Goal: Check status: Check status

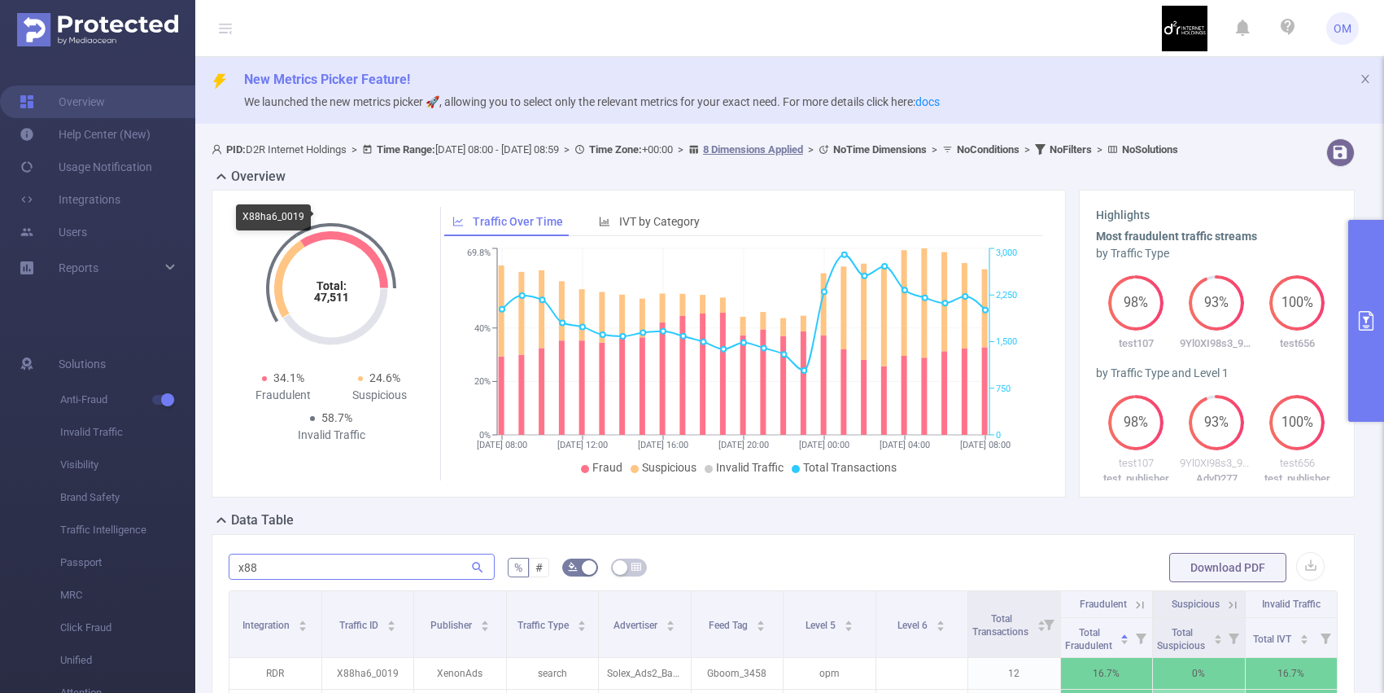
scroll to position [0, 3]
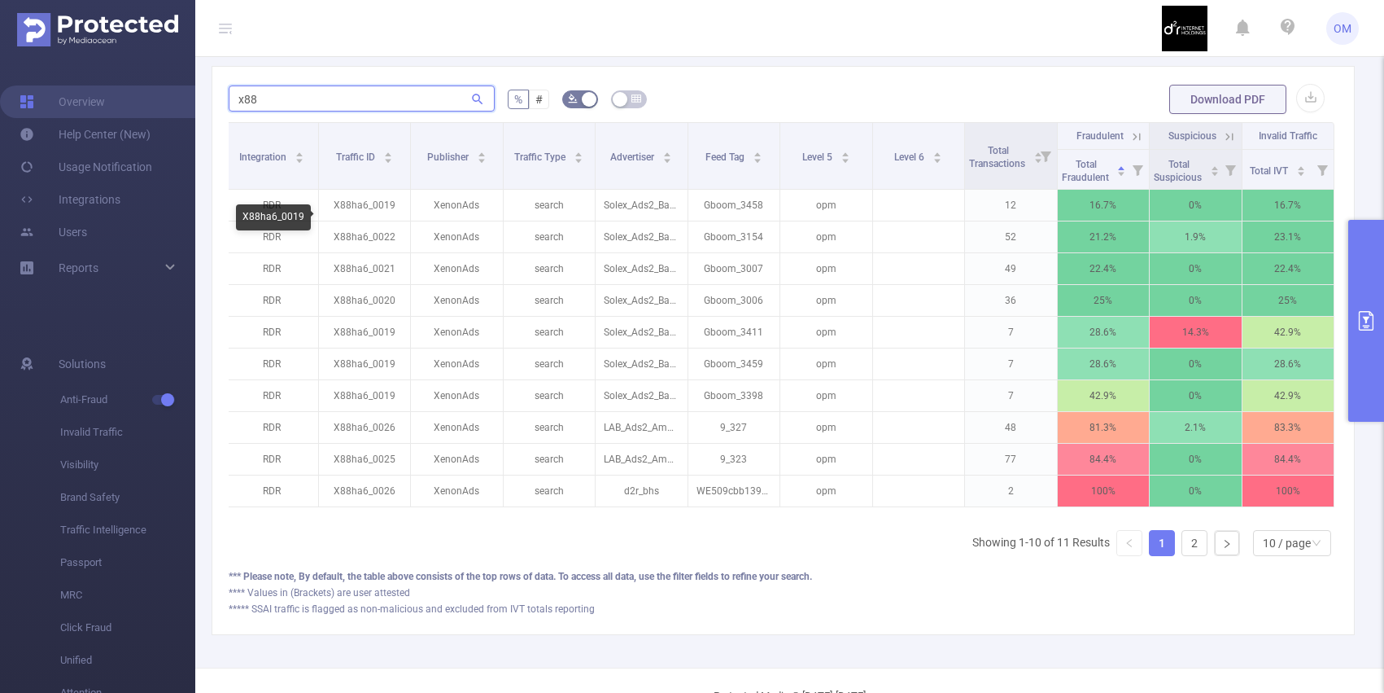
click at [320, 111] on input "x88" at bounding box center [362, 98] width 266 height 26
paste input "m081x_0130"
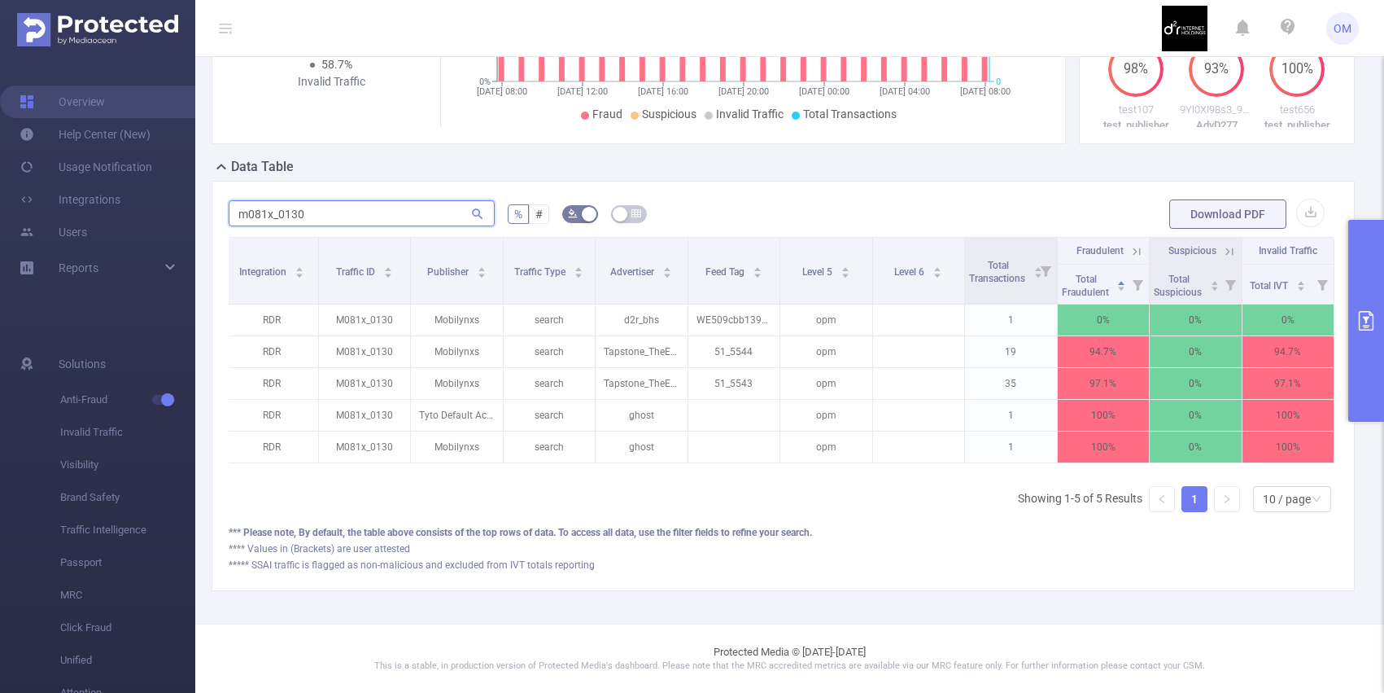
scroll to position [368, 0]
type input "m081x_0130"
click at [327, 210] on input "m081x_0130" at bounding box center [362, 213] width 266 height 26
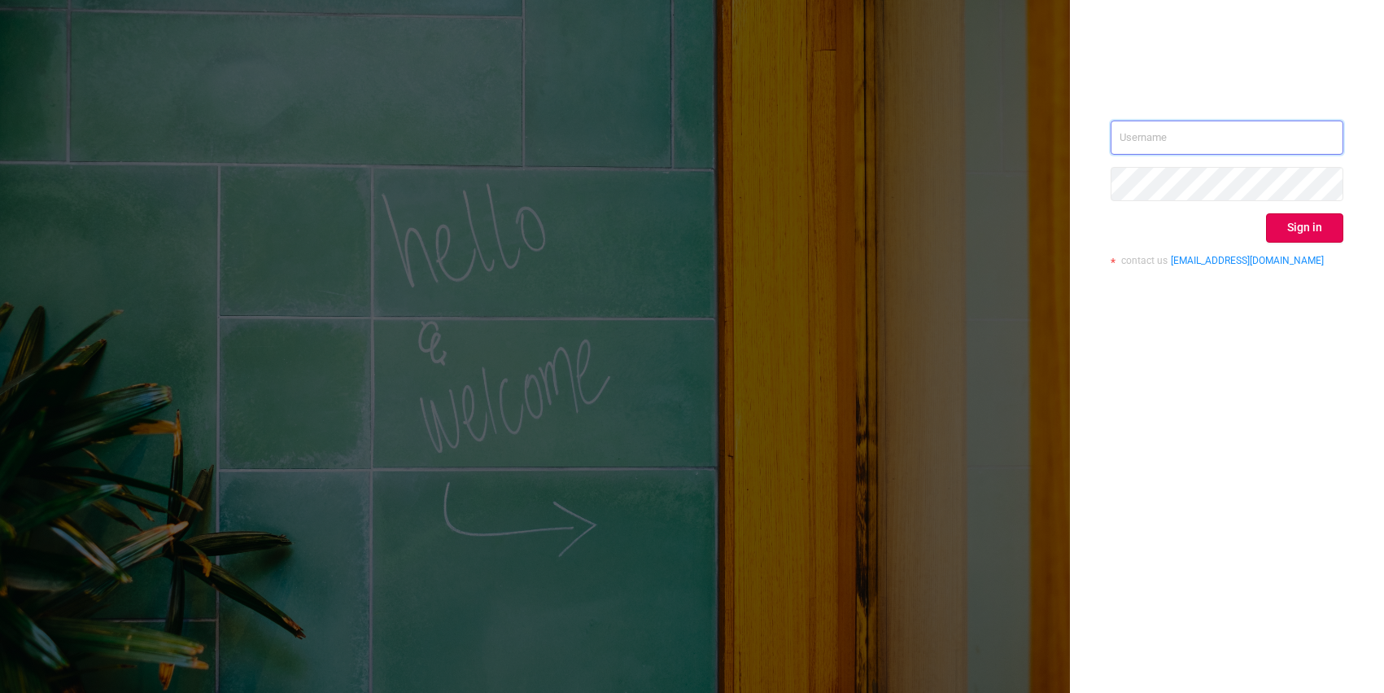
click at [1147, 143] on input "text" at bounding box center [1227, 137] width 233 height 34
type input "o@d2rinternetholdings.com"
click at [1302, 230] on button "Sign in" at bounding box center [1304, 227] width 77 height 29
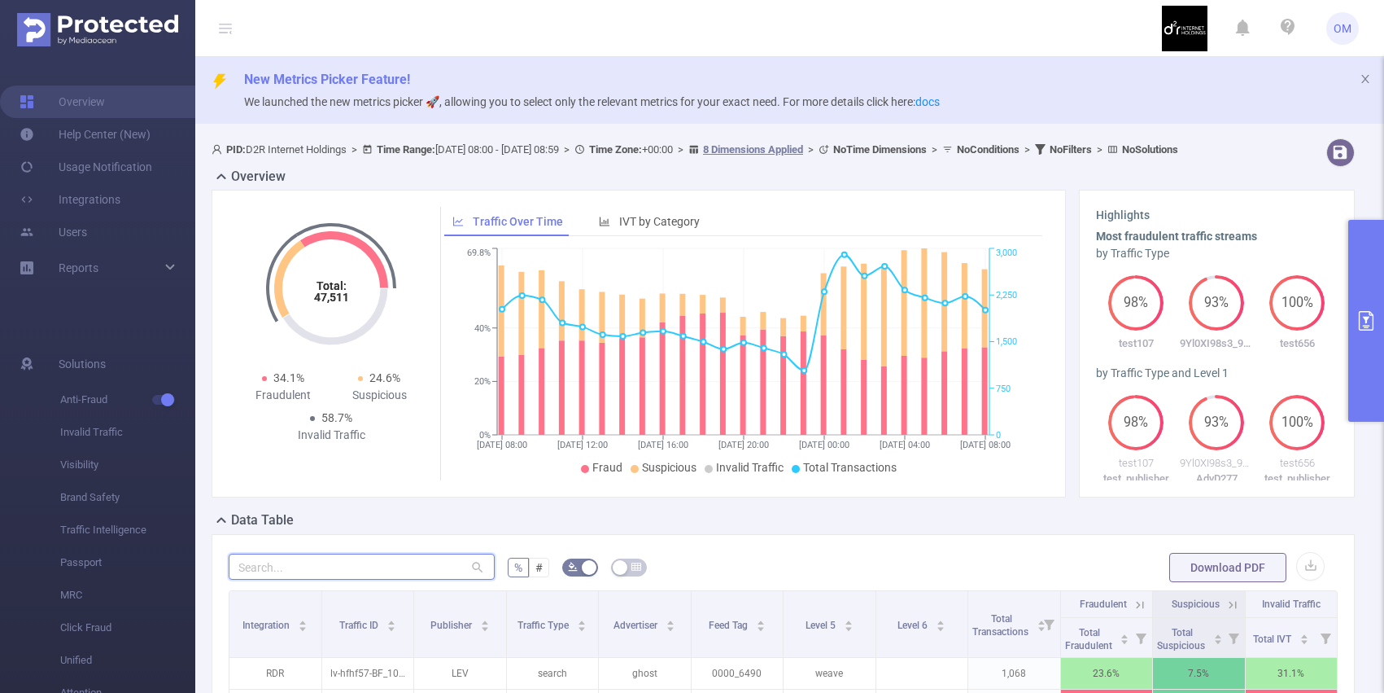
click at [417, 579] on input "text" at bounding box center [362, 566] width 266 height 26
paste input "m081x_0130"
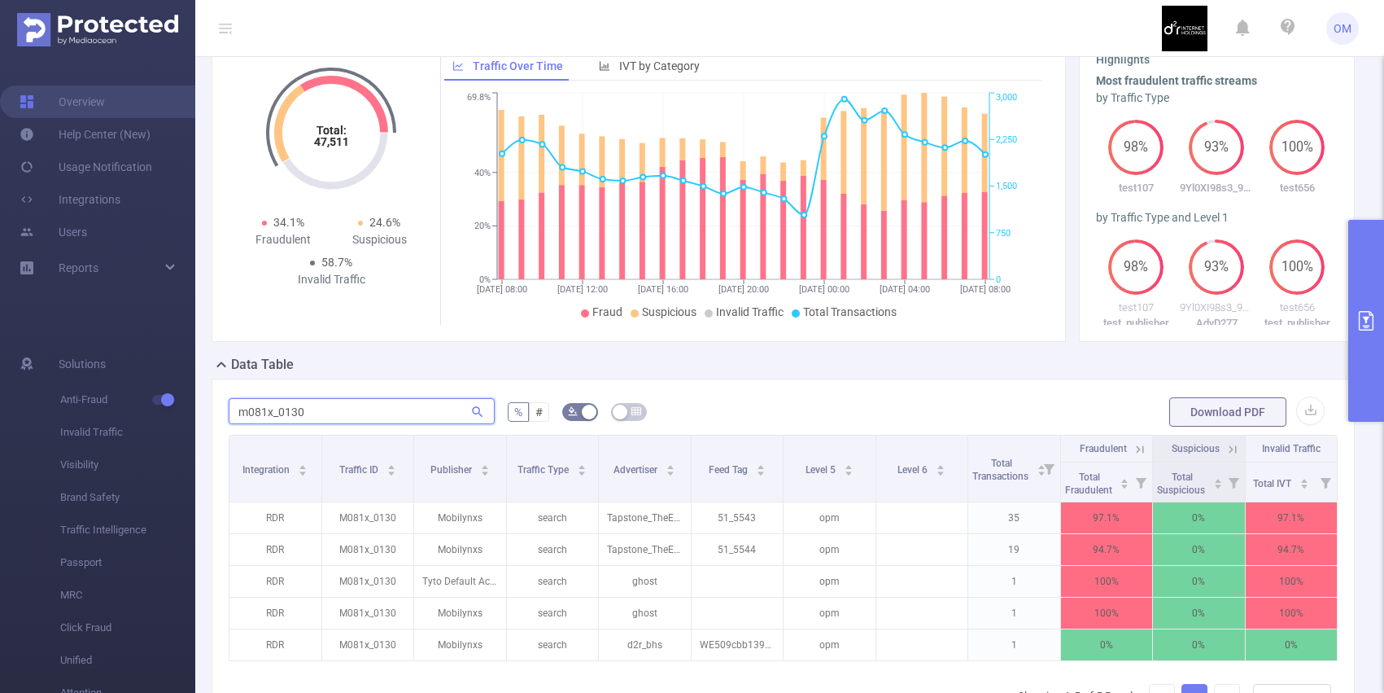
scroll to position [157, 0]
type input "m081x_0130"
click at [1361, 251] on button "primary" at bounding box center [1367, 321] width 36 height 202
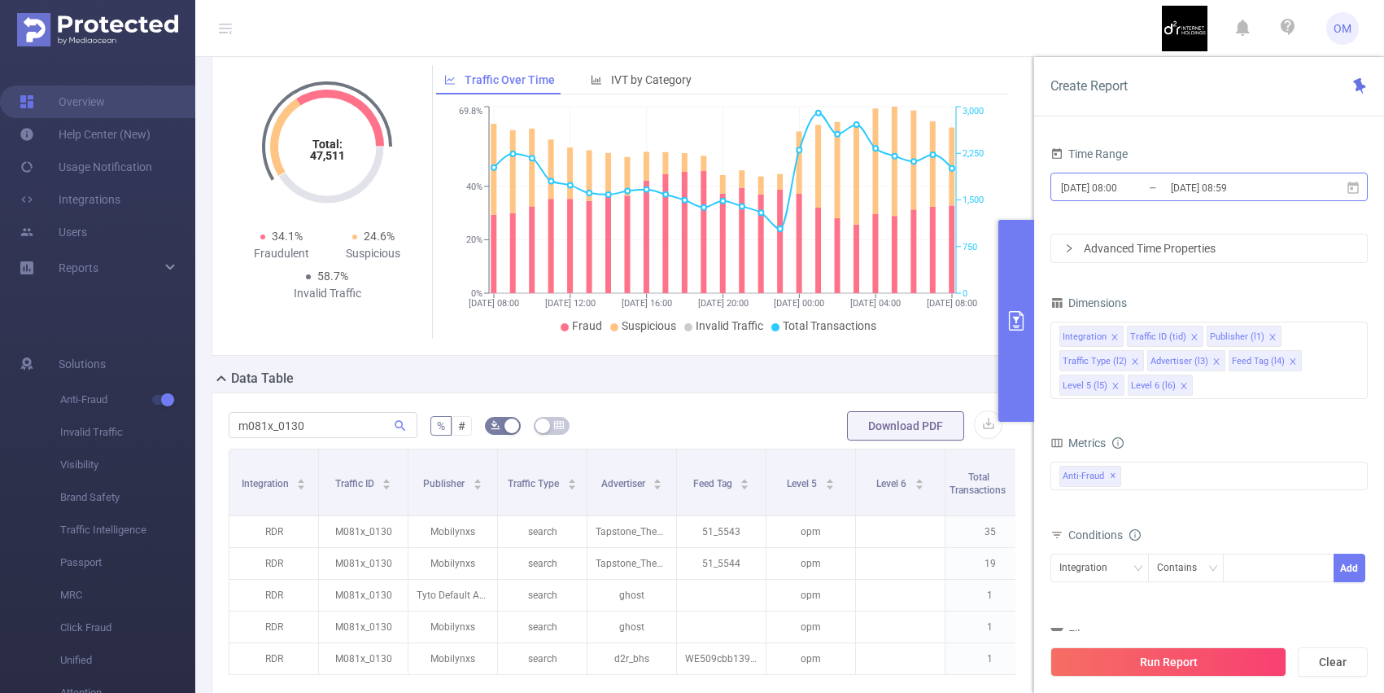
click at [1125, 181] on input "[DATE] 08:00" at bounding box center [1126, 188] width 132 height 22
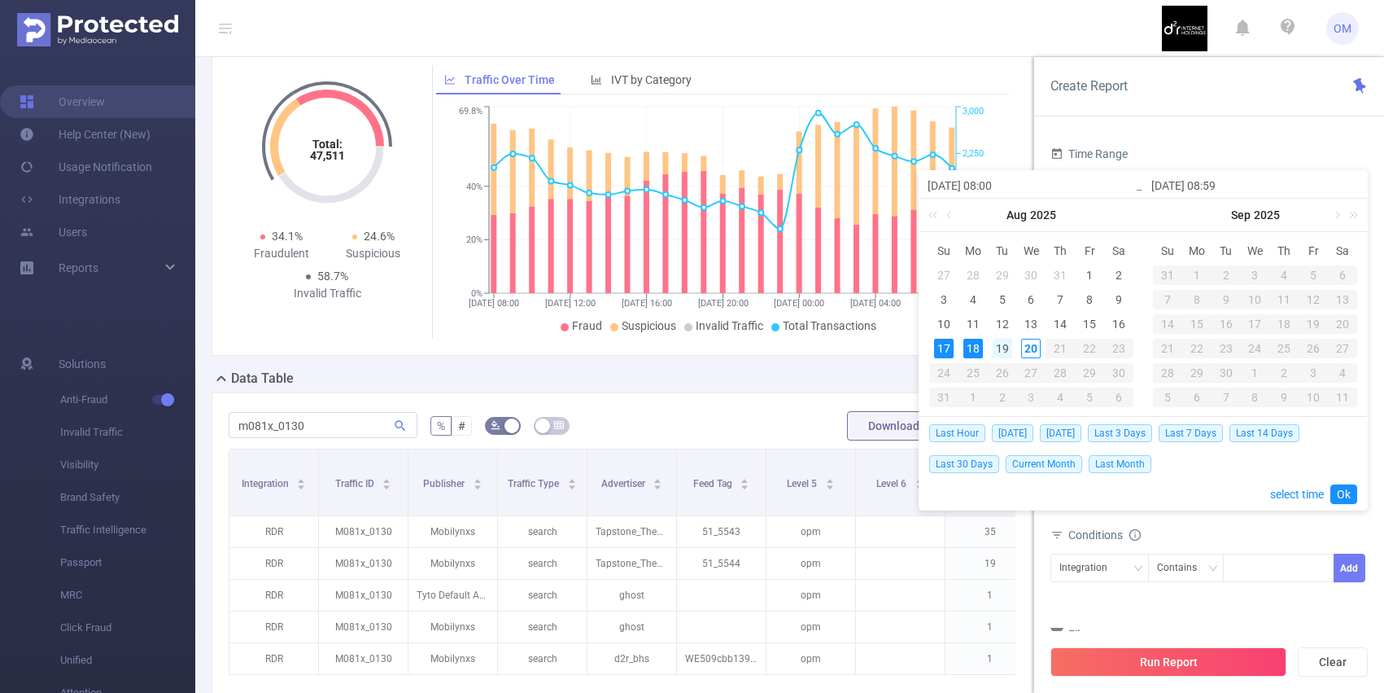
click at [1003, 349] on div "19" at bounding box center [1003, 349] width 20 height 20
click at [1035, 349] on div "20" at bounding box center [1031, 349] width 20 height 20
type input "2025-08-19 08:00"
type input "2025-08-20 08:59"
type input "2025-08-19 08:00"
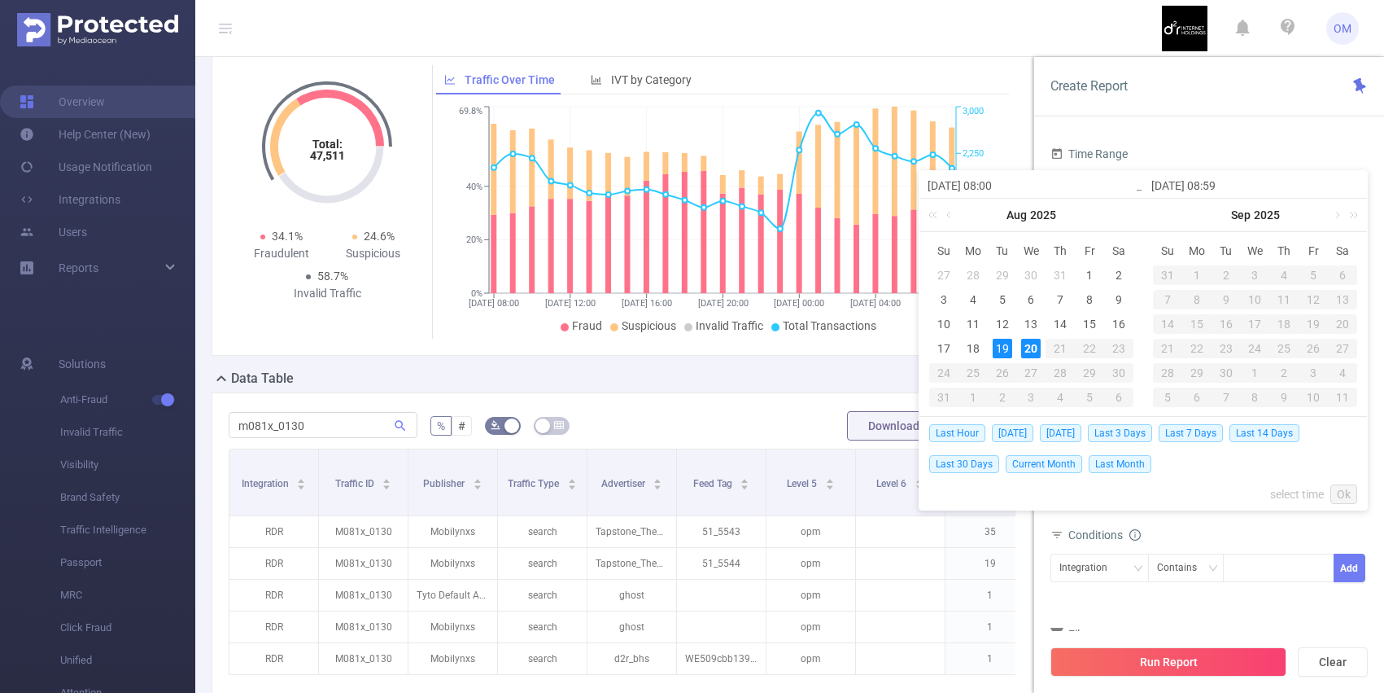
type input "2025-08-20 08:59"
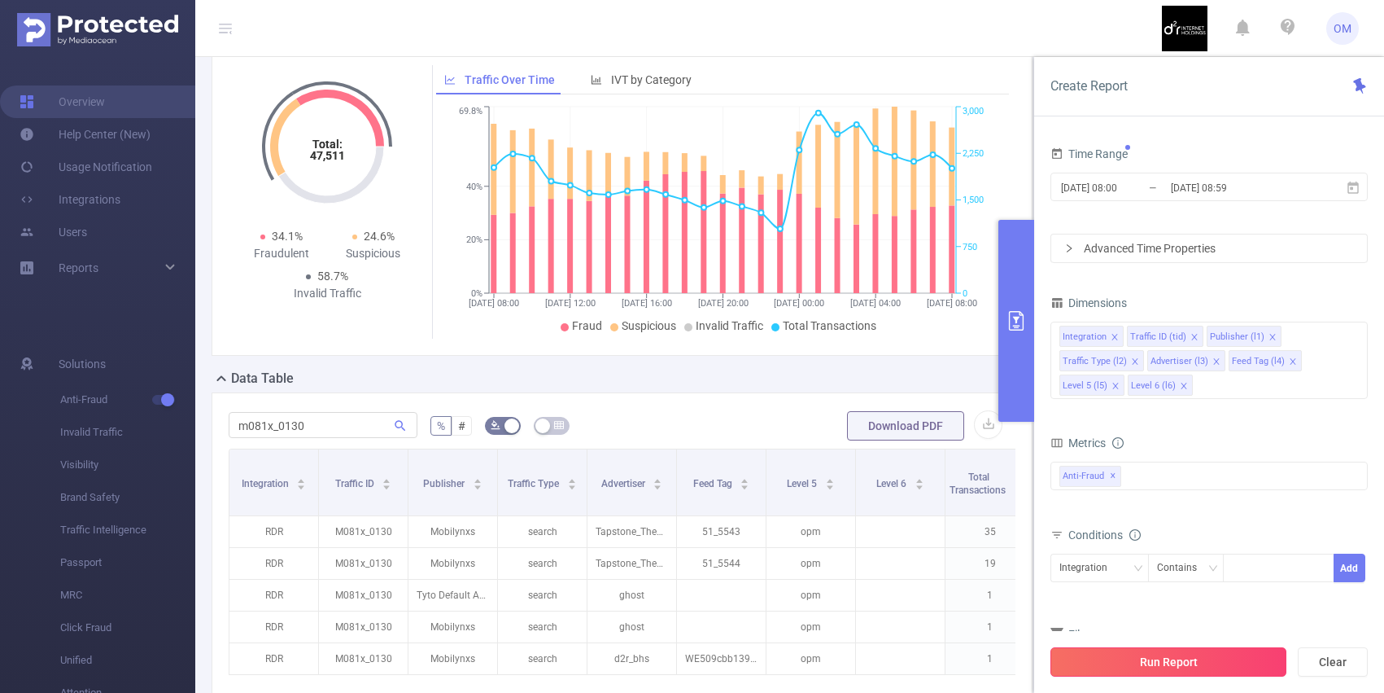
click at [1159, 653] on button "Run Report" at bounding box center [1169, 661] width 236 height 29
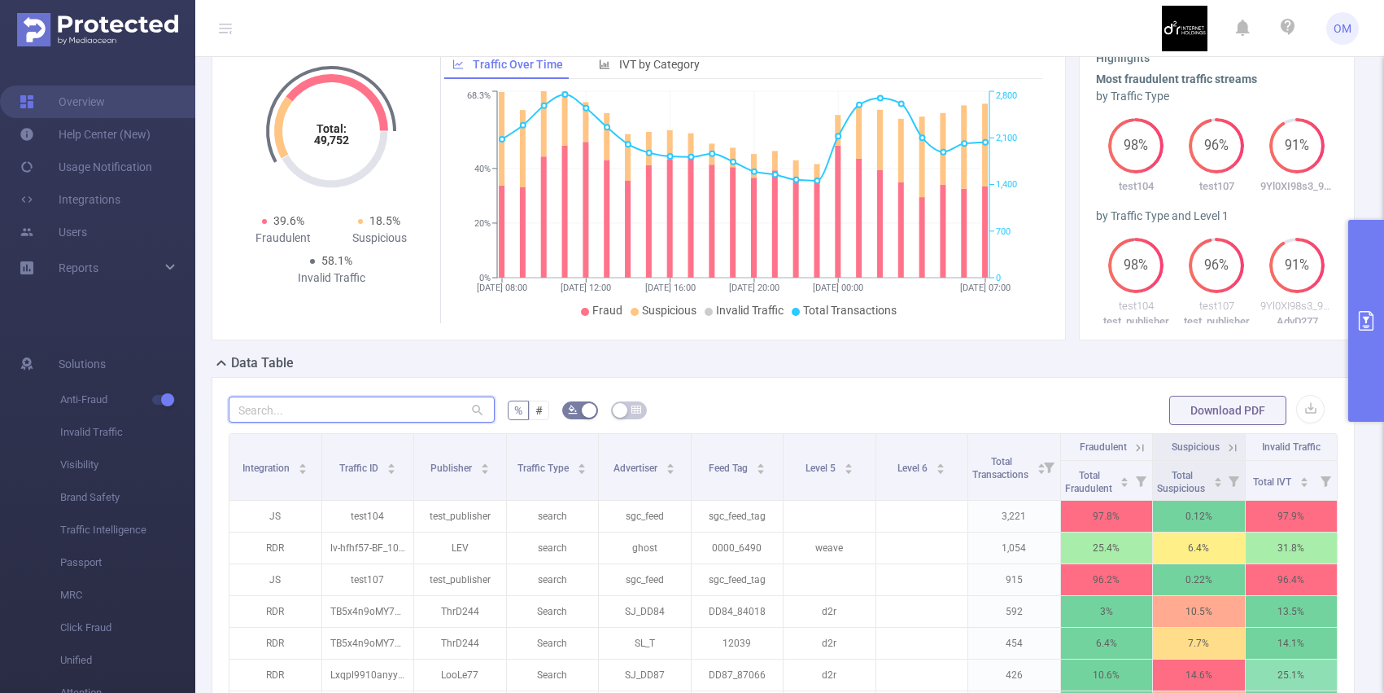
click at [419, 416] on input "text" at bounding box center [362, 409] width 266 height 26
paste input "m081x_0130"
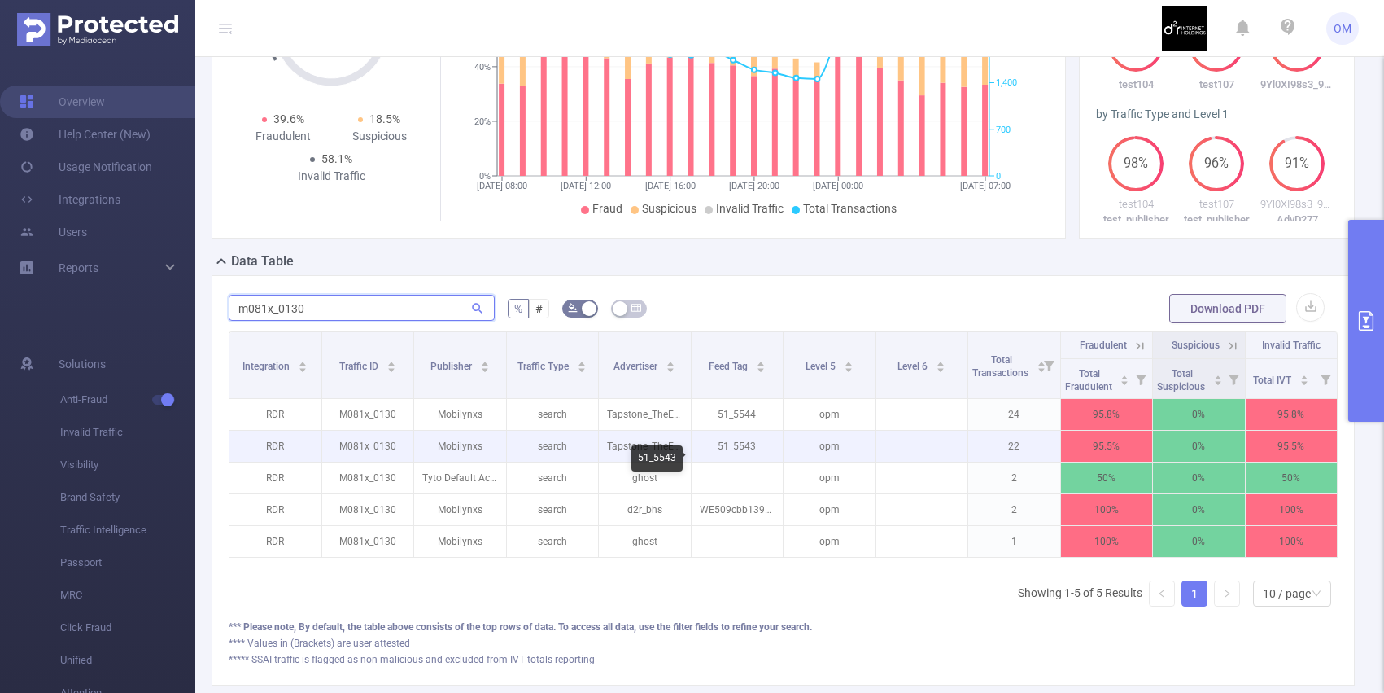
scroll to position [248, 0]
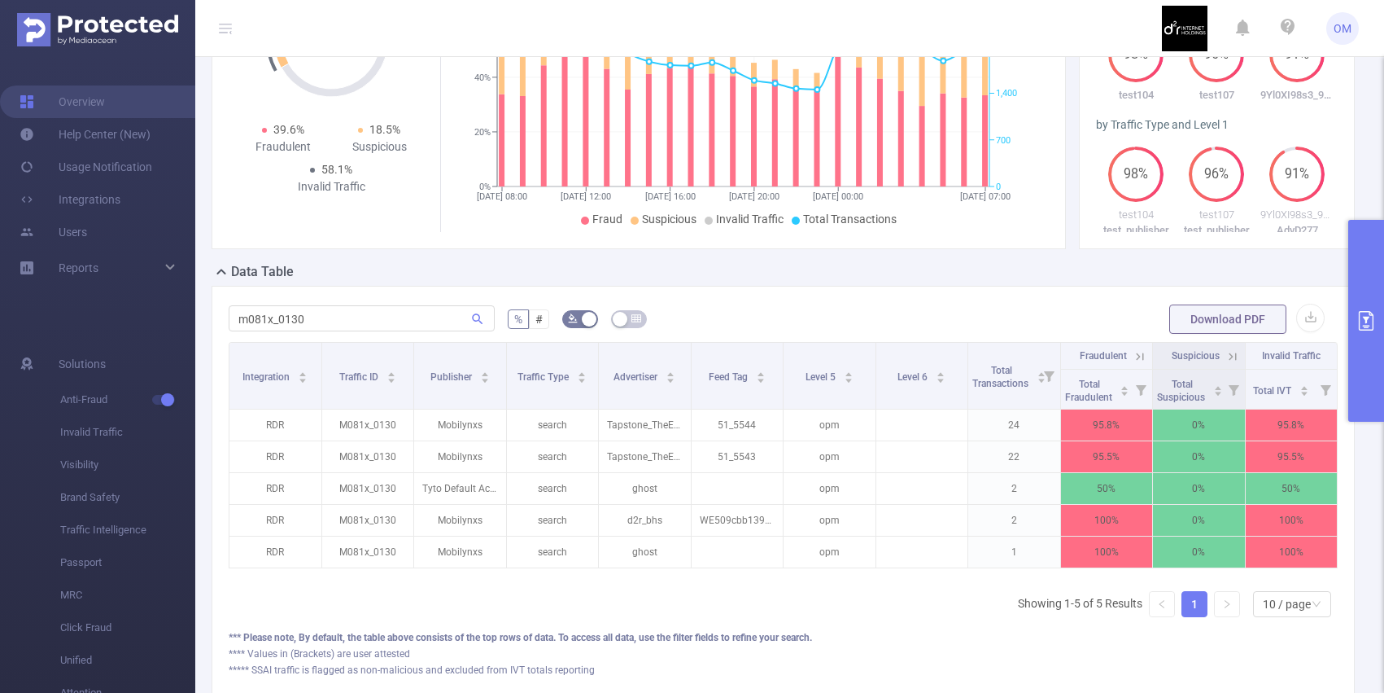
click at [1137, 364] on icon at bounding box center [1140, 356] width 15 height 15
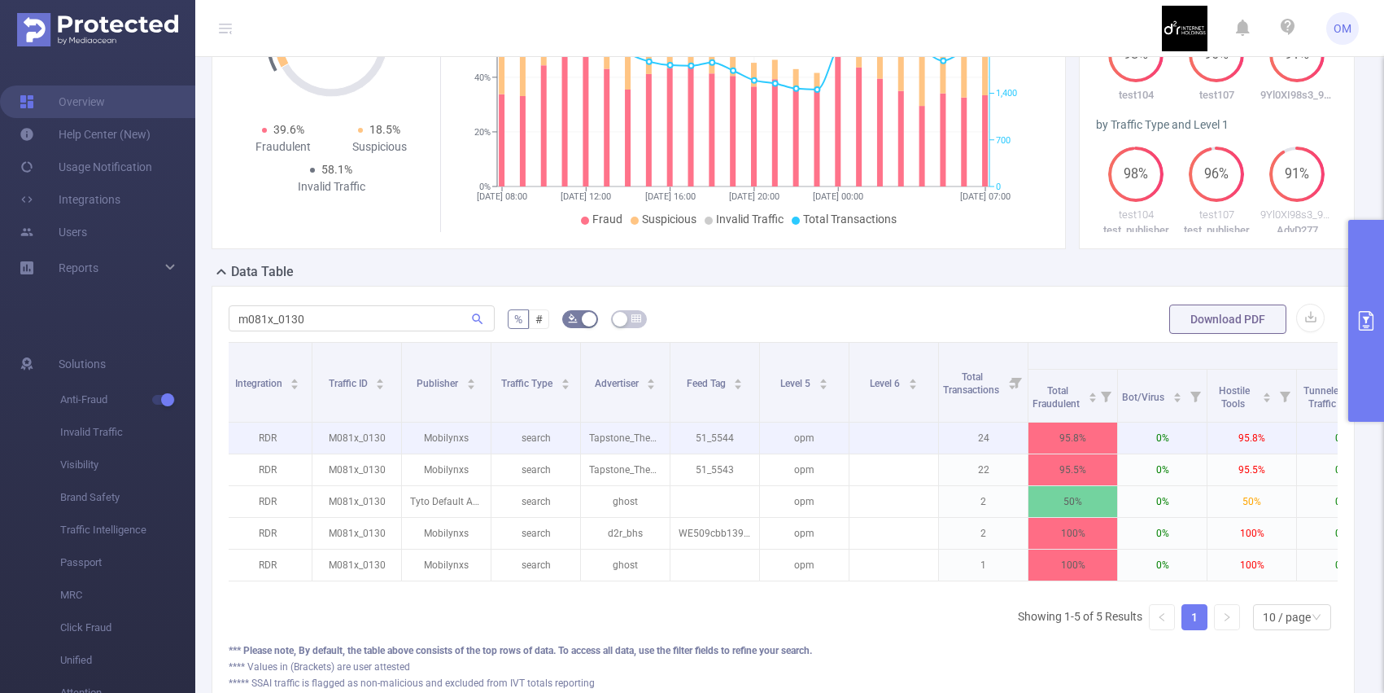
scroll to position [0, 0]
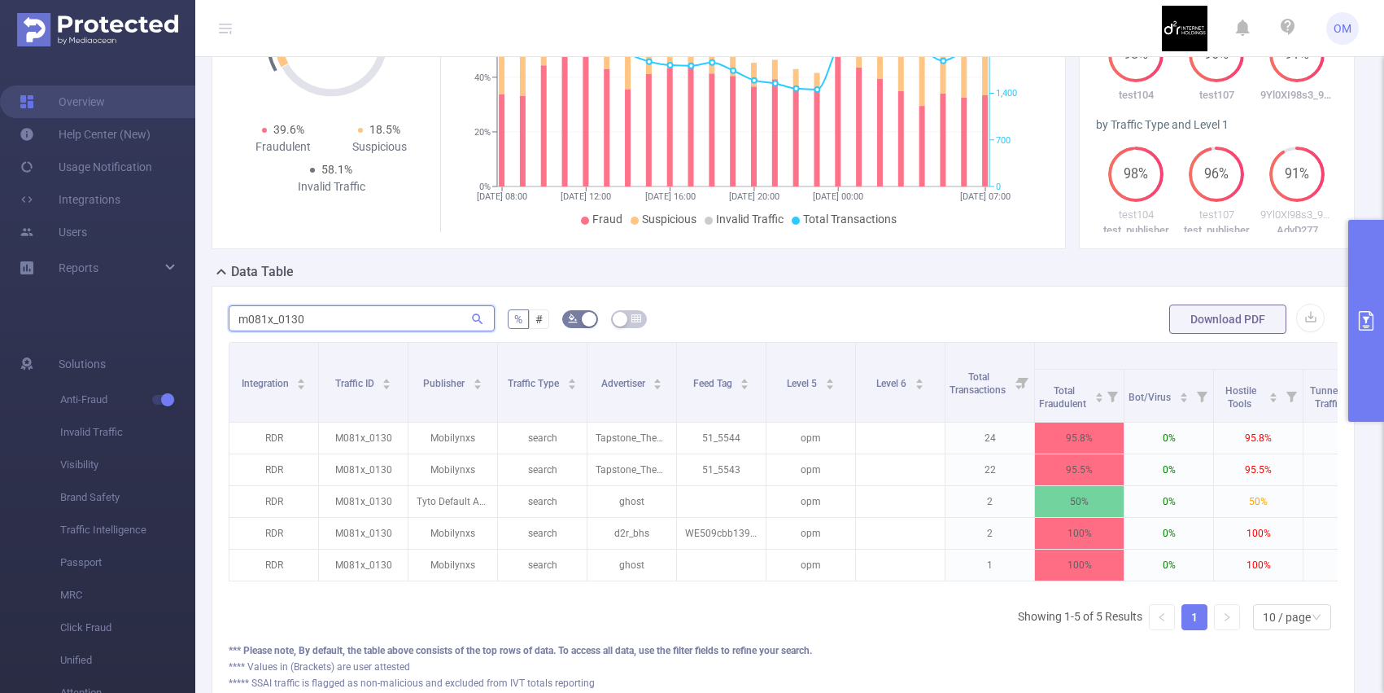
click at [361, 329] on input "m081x_0130" at bounding box center [362, 318] width 266 height 26
paste input "02"
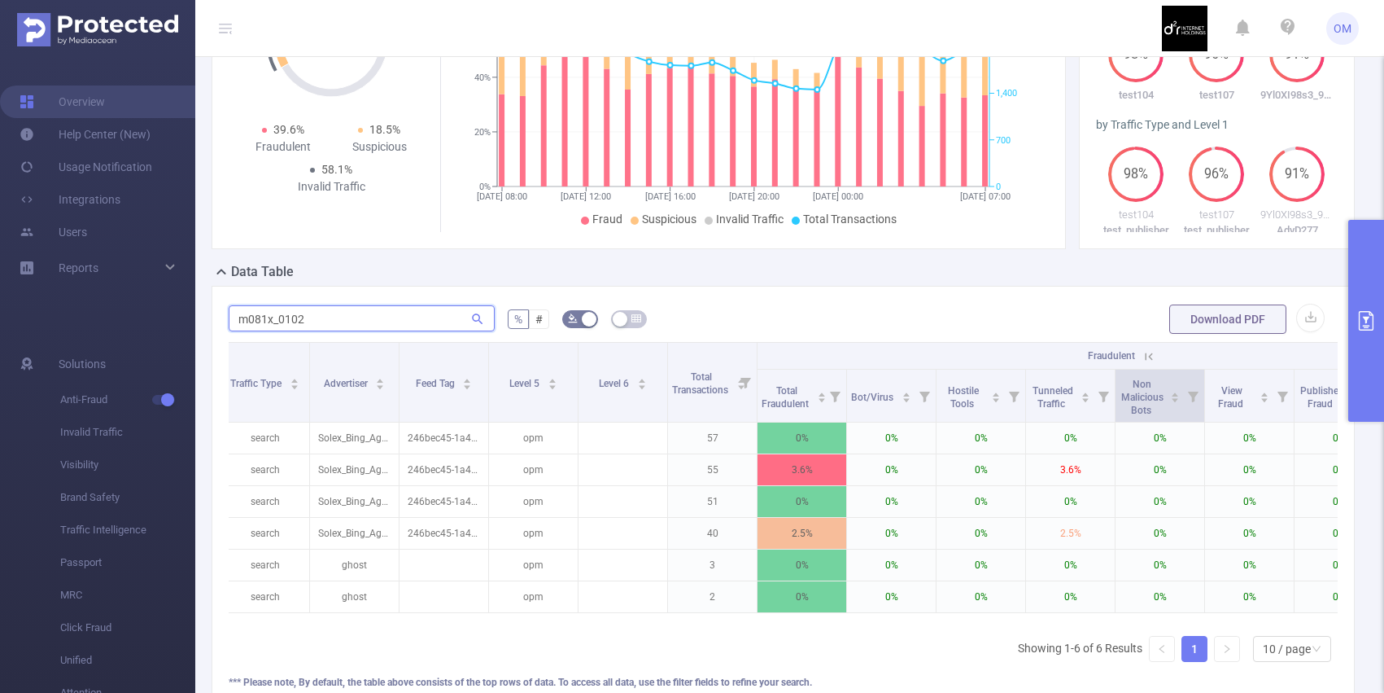
scroll to position [0, 282]
click at [1139, 364] on icon at bounding box center [1144, 356] width 15 height 15
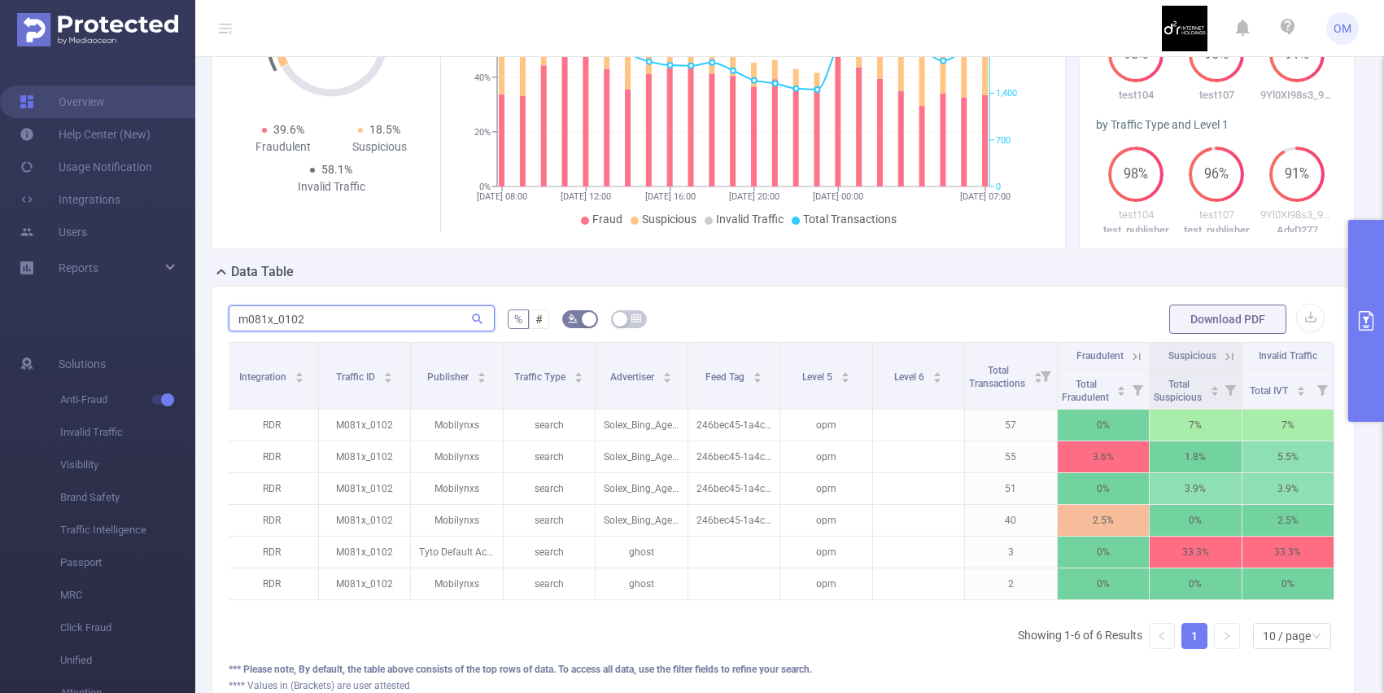
click at [353, 329] on input "m081x_0102" at bounding box center [362, 318] width 266 height 26
paste input "lu332s_0125"
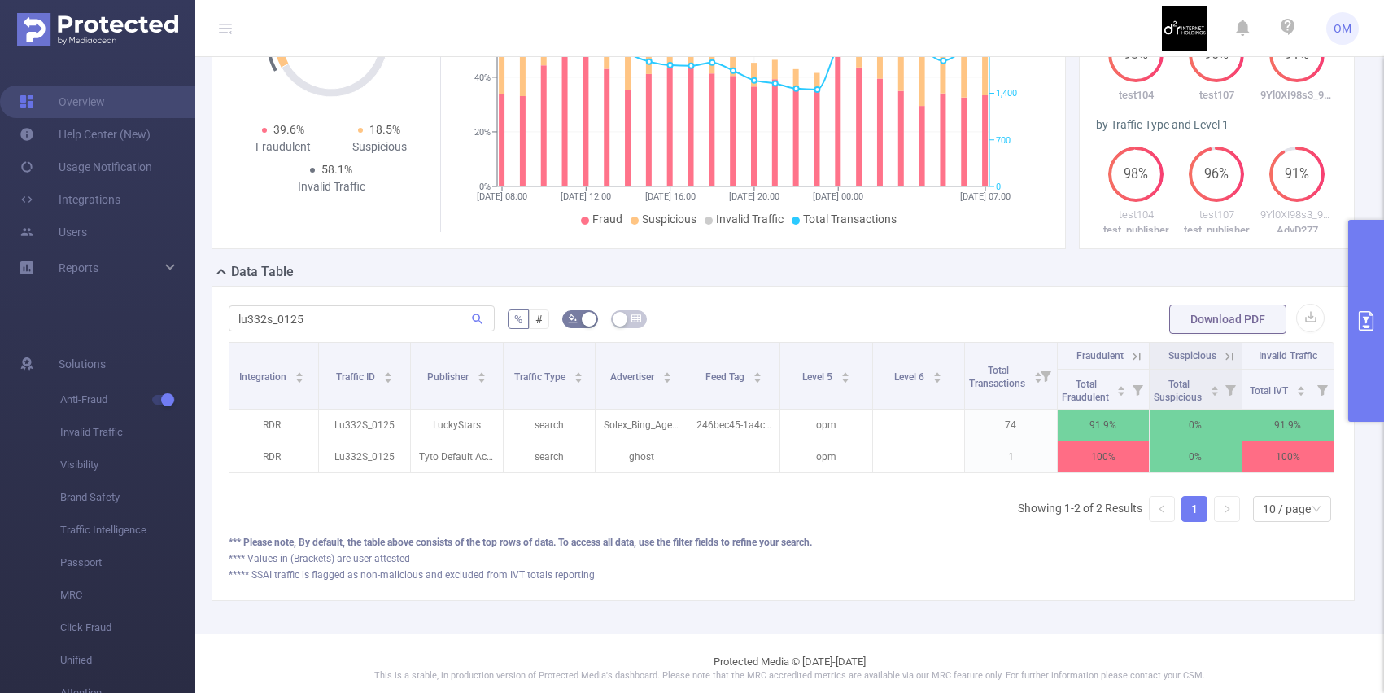
click at [1136, 364] on icon at bounding box center [1137, 356] width 15 height 15
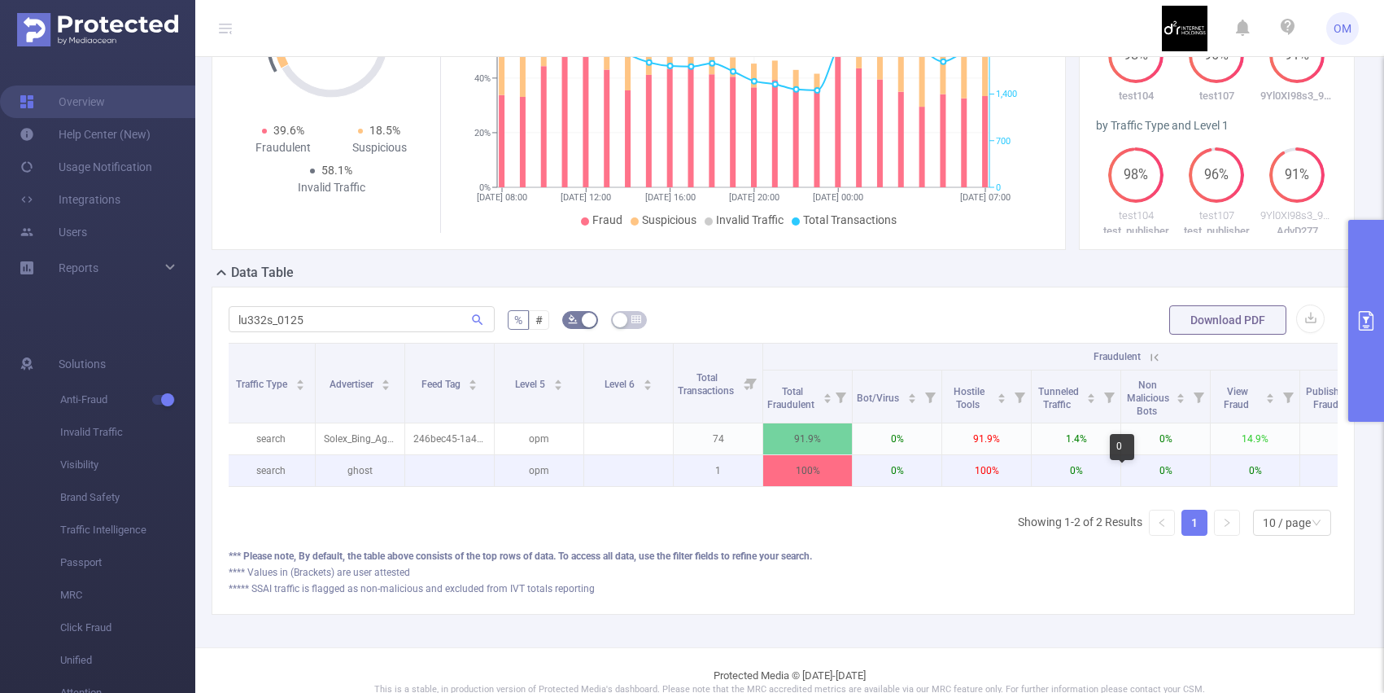
scroll to position [0, 277]
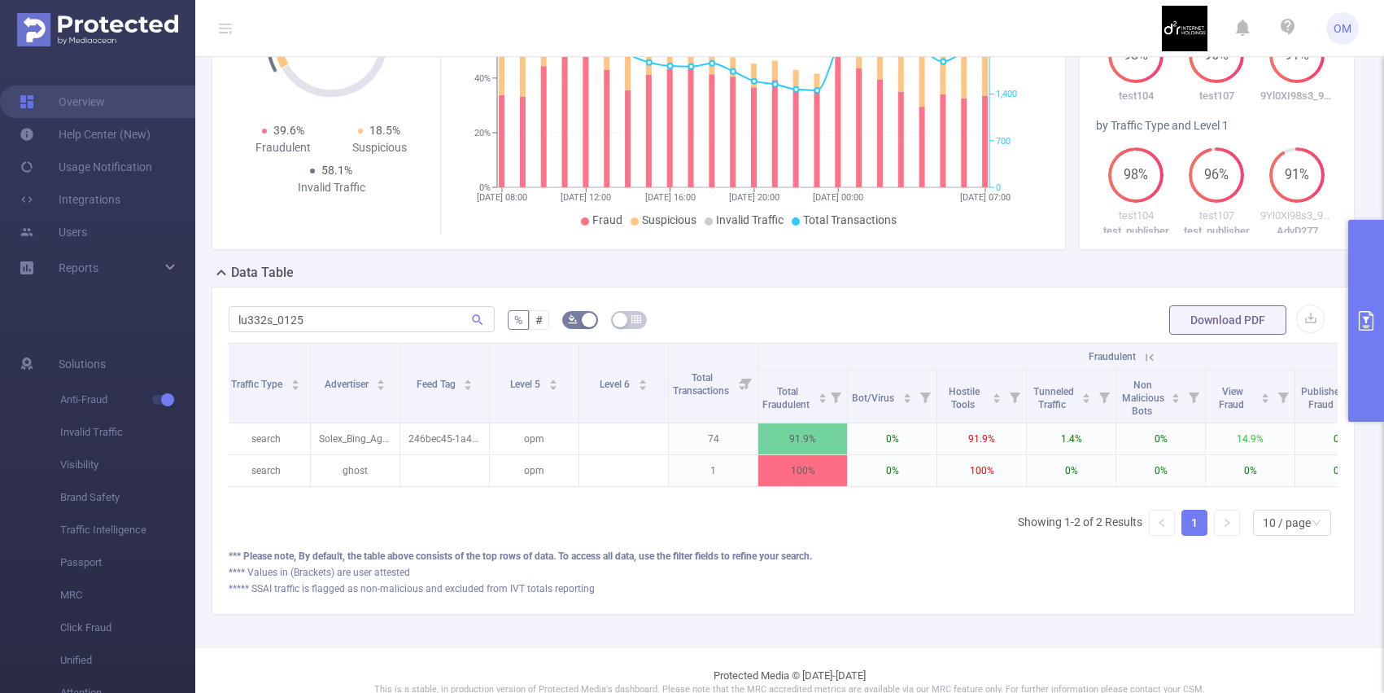
click at [1151, 361] on icon at bounding box center [1150, 356] width 7 height 7
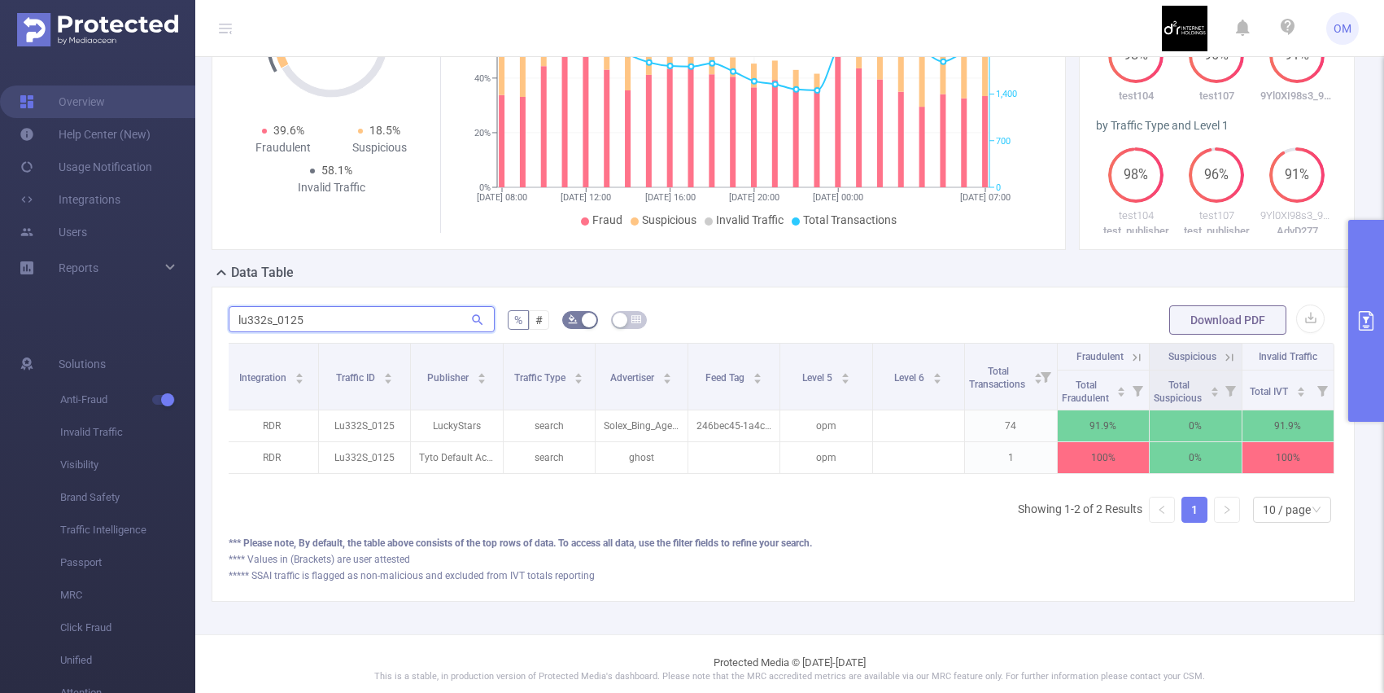
click at [358, 332] on input "lu332s_0125" at bounding box center [362, 319] width 266 height 26
paste input "aden2s87_0566"
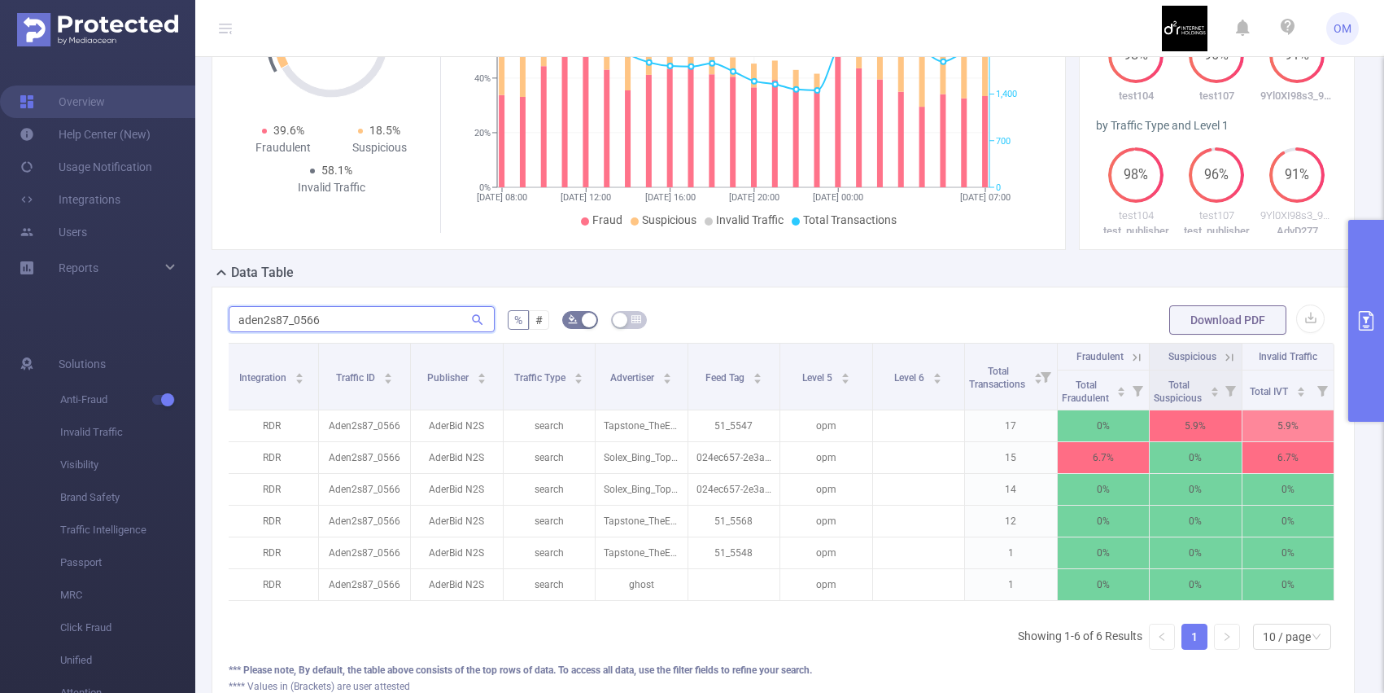
paste input "er2332w_0245"
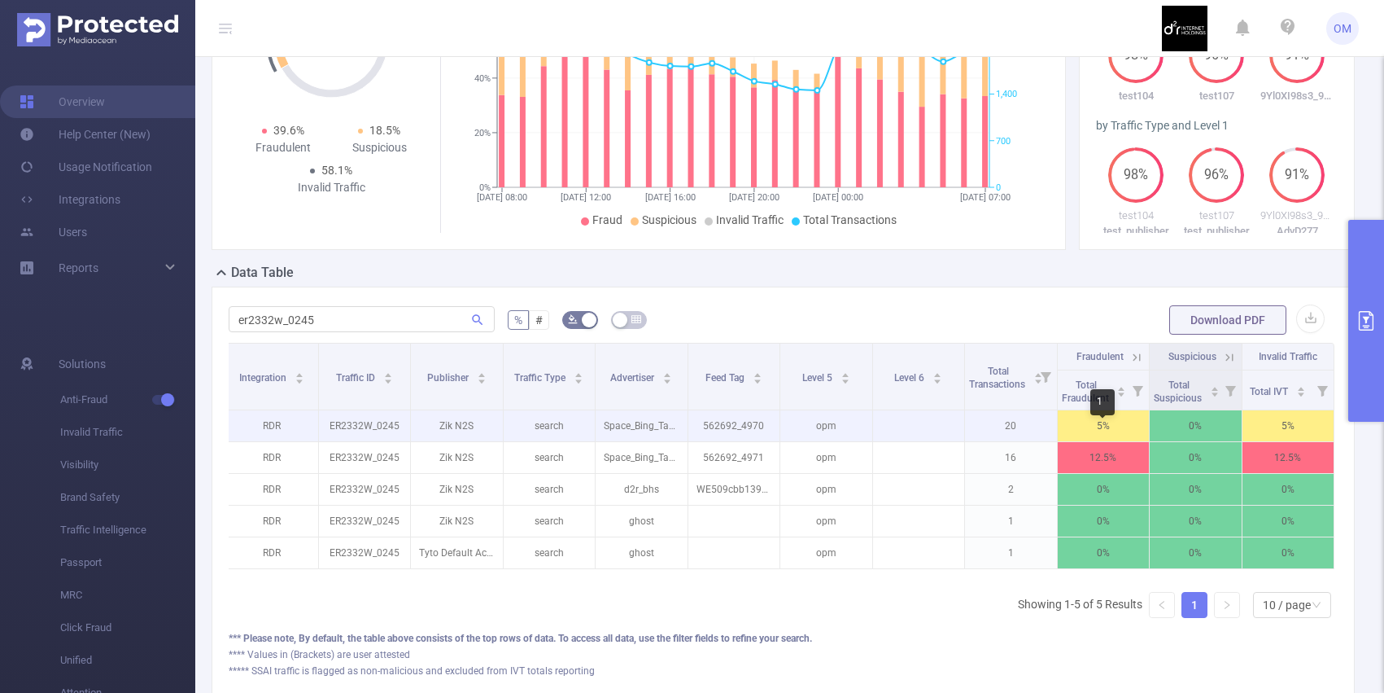
click at [1065, 431] on p "5%" at bounding box center [1104, 425] width 92 height 31
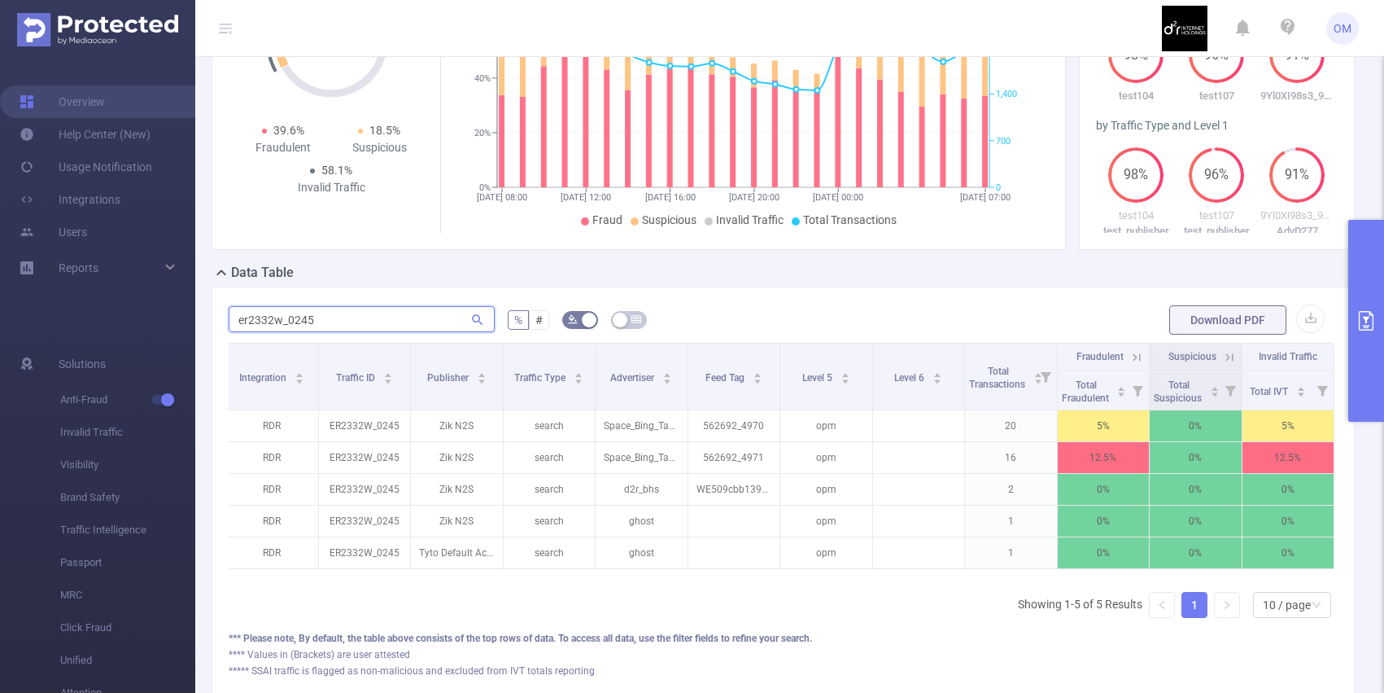
click at [332, 327] on input "er2332w_0245" at bounding box center [362, 319] width 266 height 26
paste input "t7a55k_0107"
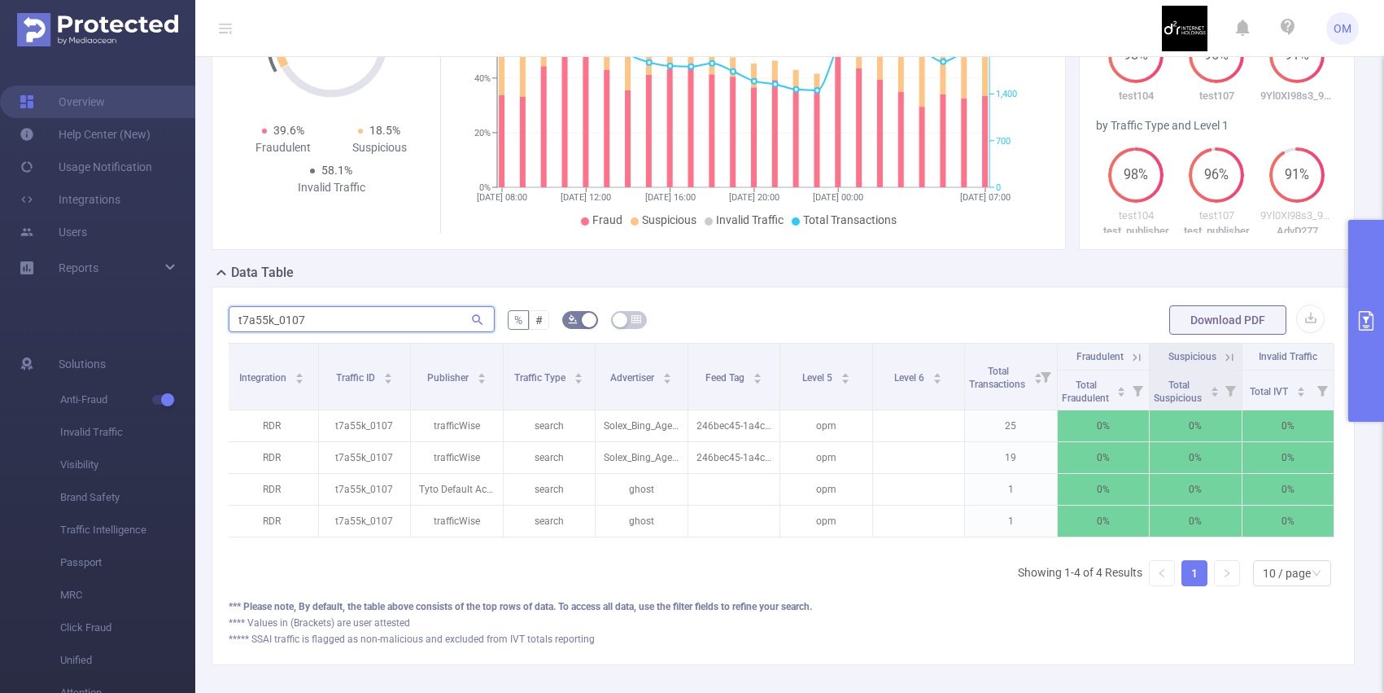
click at [334, 332] on input "t7a55k_0107" at bounding box center [362, 319] width 266 height 26
paste input "aden2s87_0560"
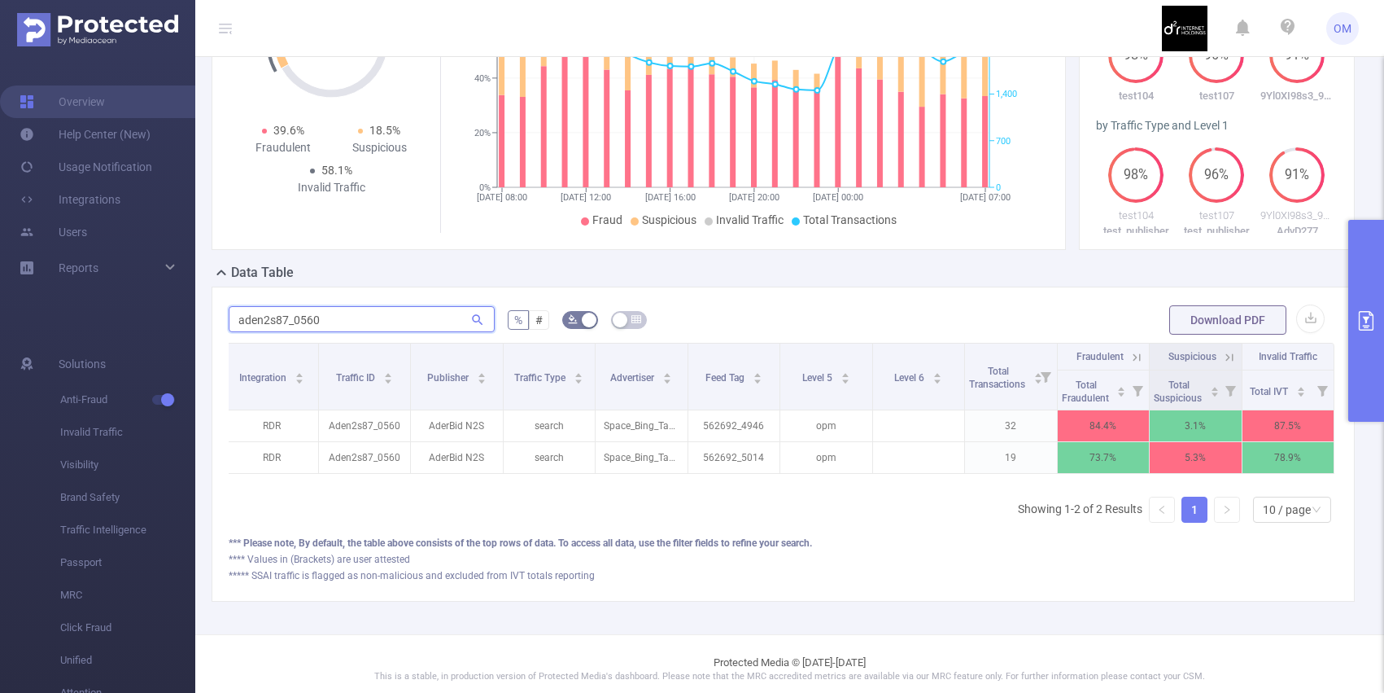
click at [308, 329] on input "aden2s87_0560" at bounding box center [362, 319] width 266 height 26
paste input "8"
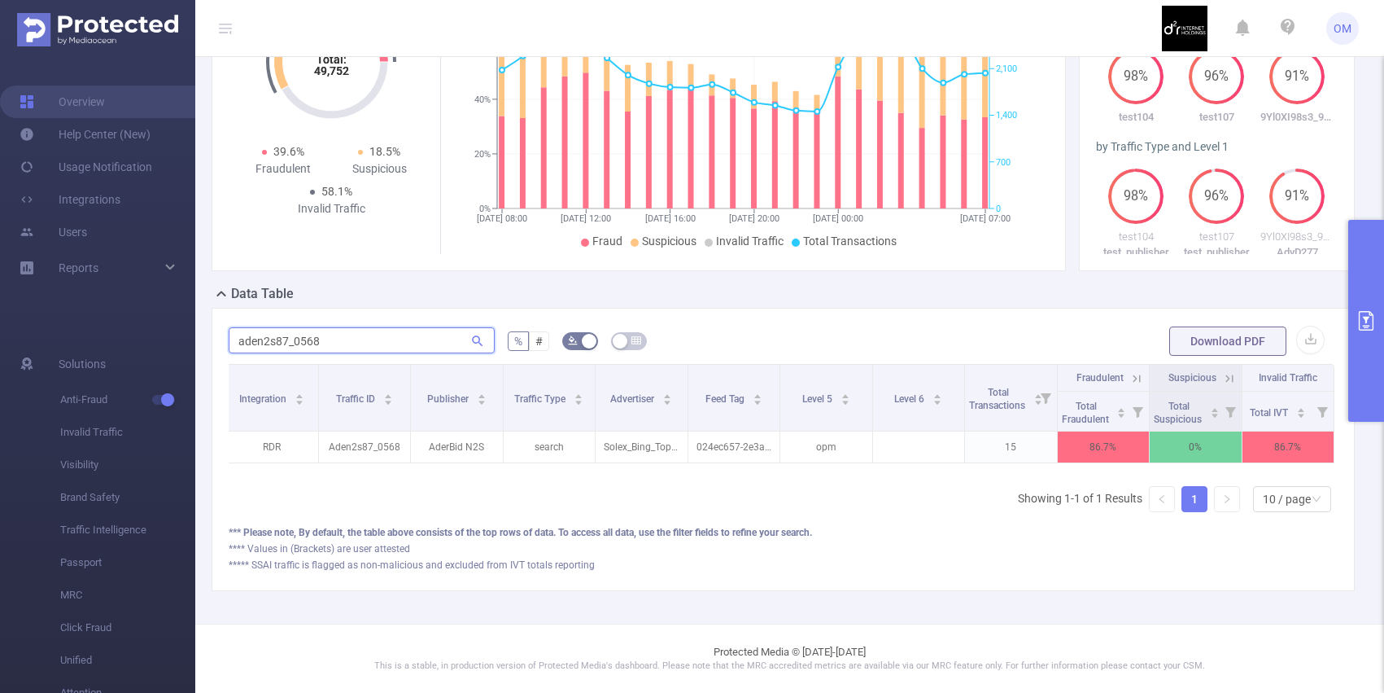
scroll to position [241, 0]
click at [1132, 376] on icon at bounding box center [1137, 378] width 15 height 15
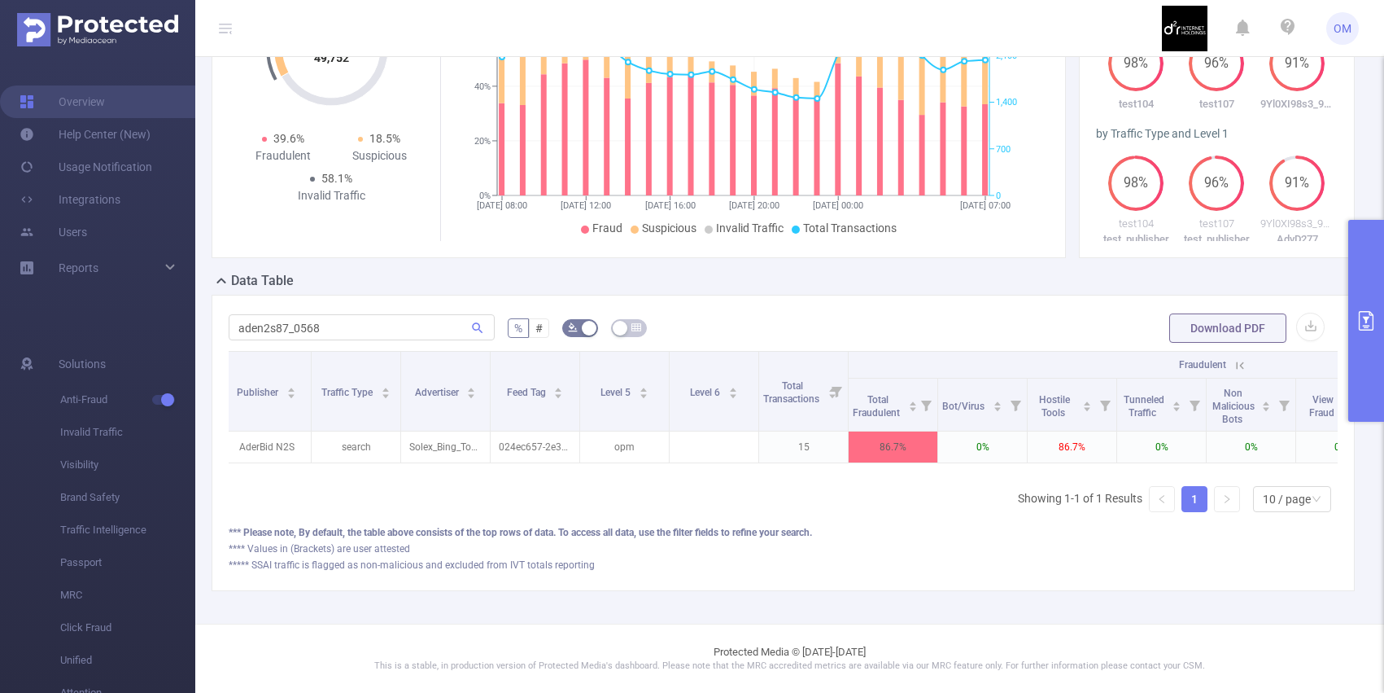
click at [1239, 373] on icon at bounding box center [1240, 365] width 15 height 15
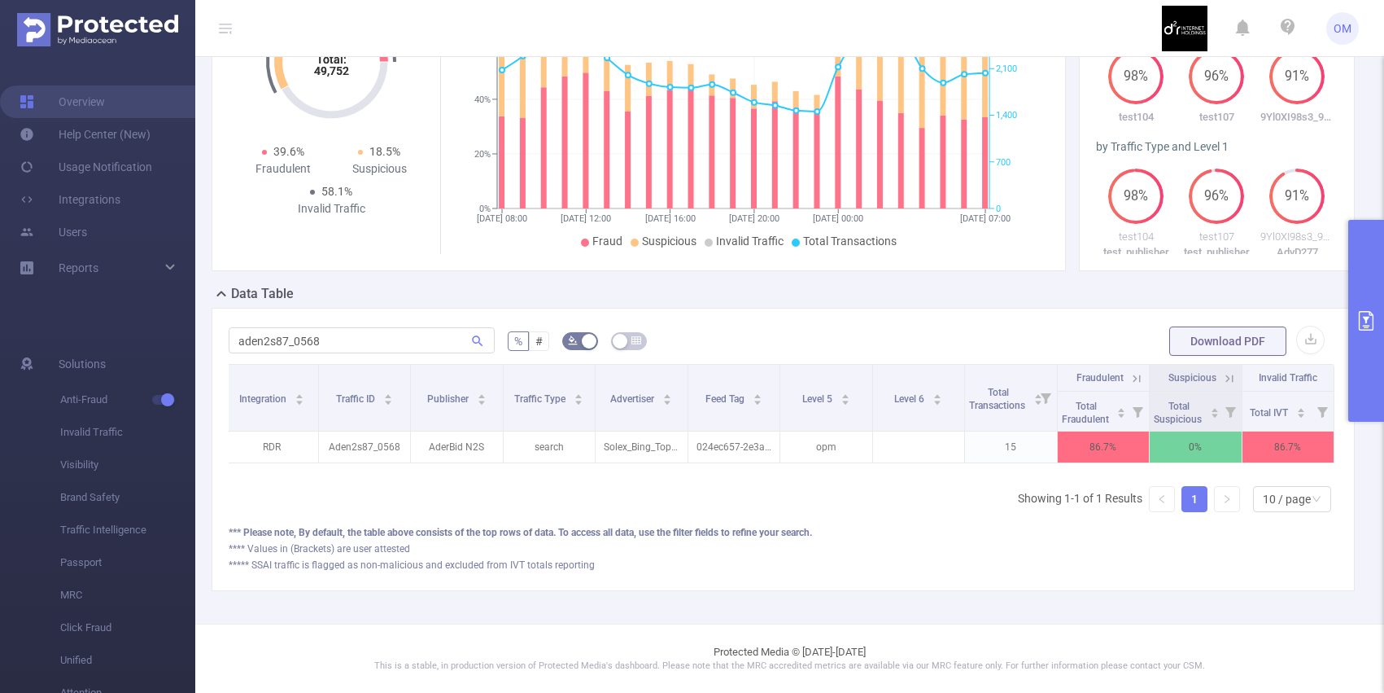
scroll to position [0, 3]
click at [404, 333] on input "aden2s87_0568" at bounding box center [362, 340] width 266 height 26
paste input "5"
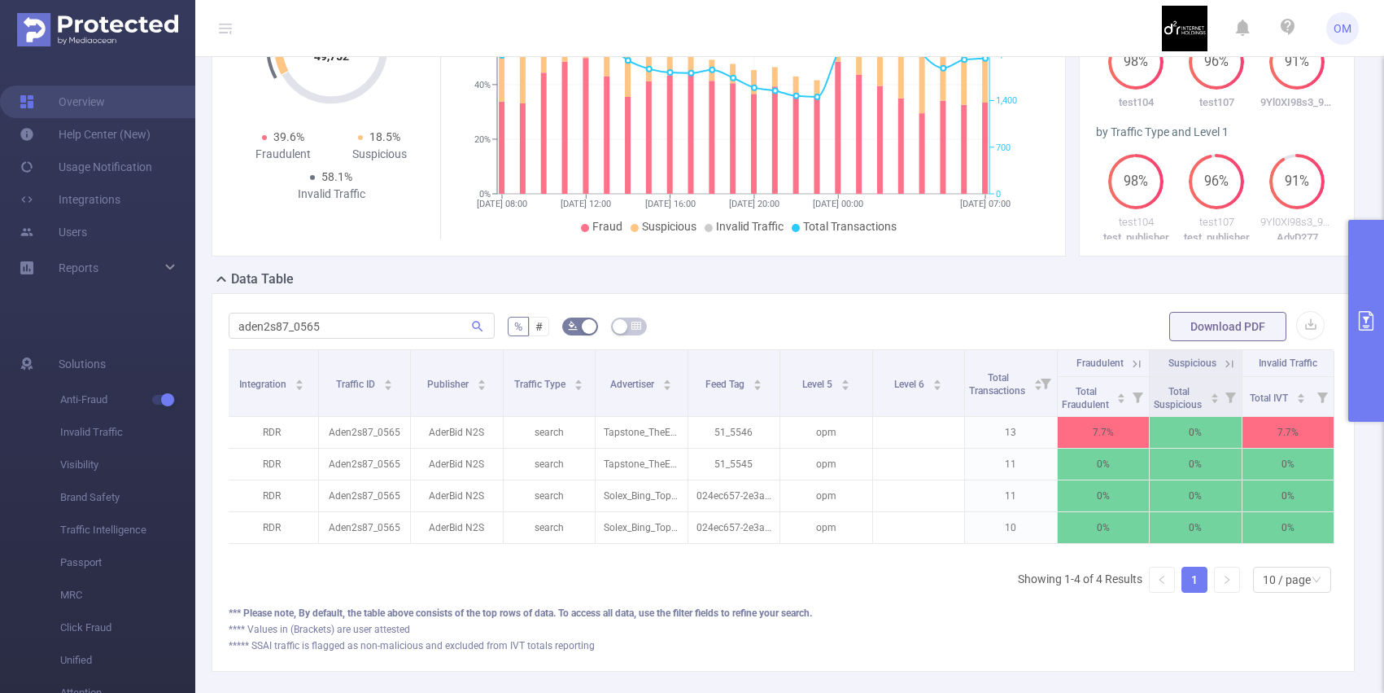
click at [1134, 371] on icon at bounding box center [1137, 363] width 15 height 15
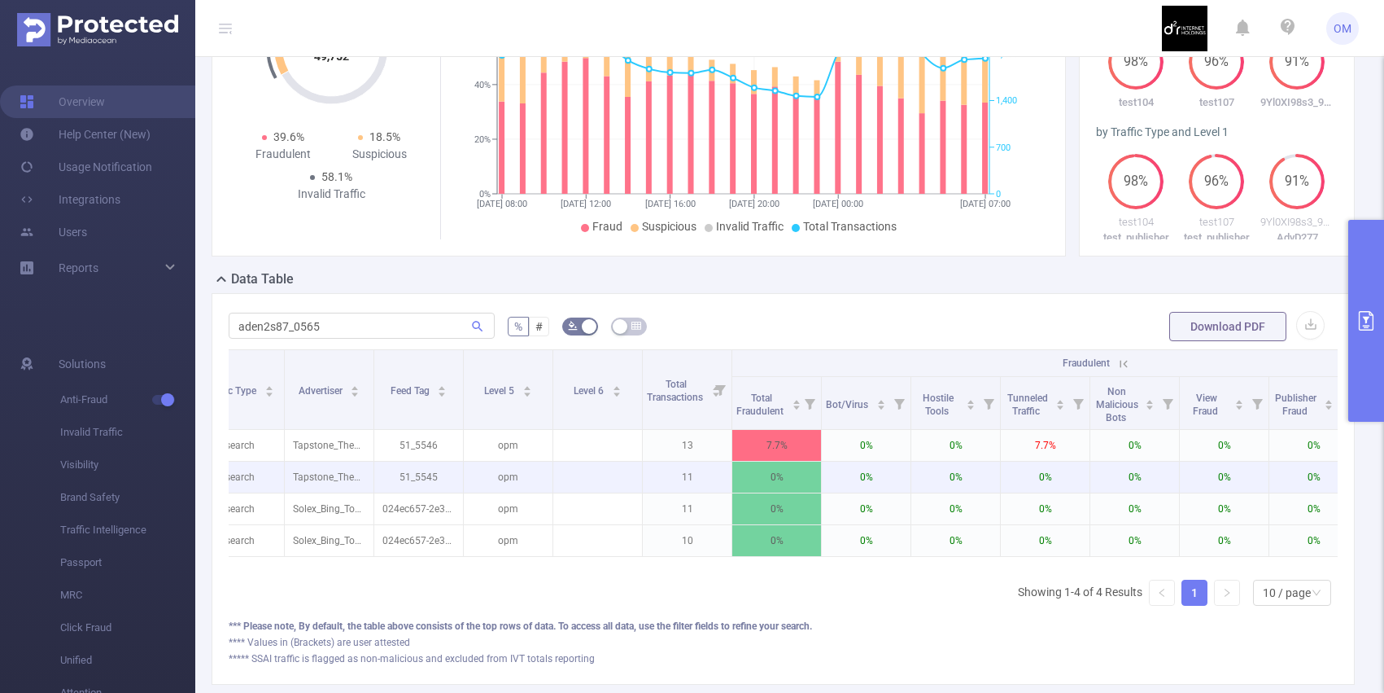
scroll to position [0, 304]
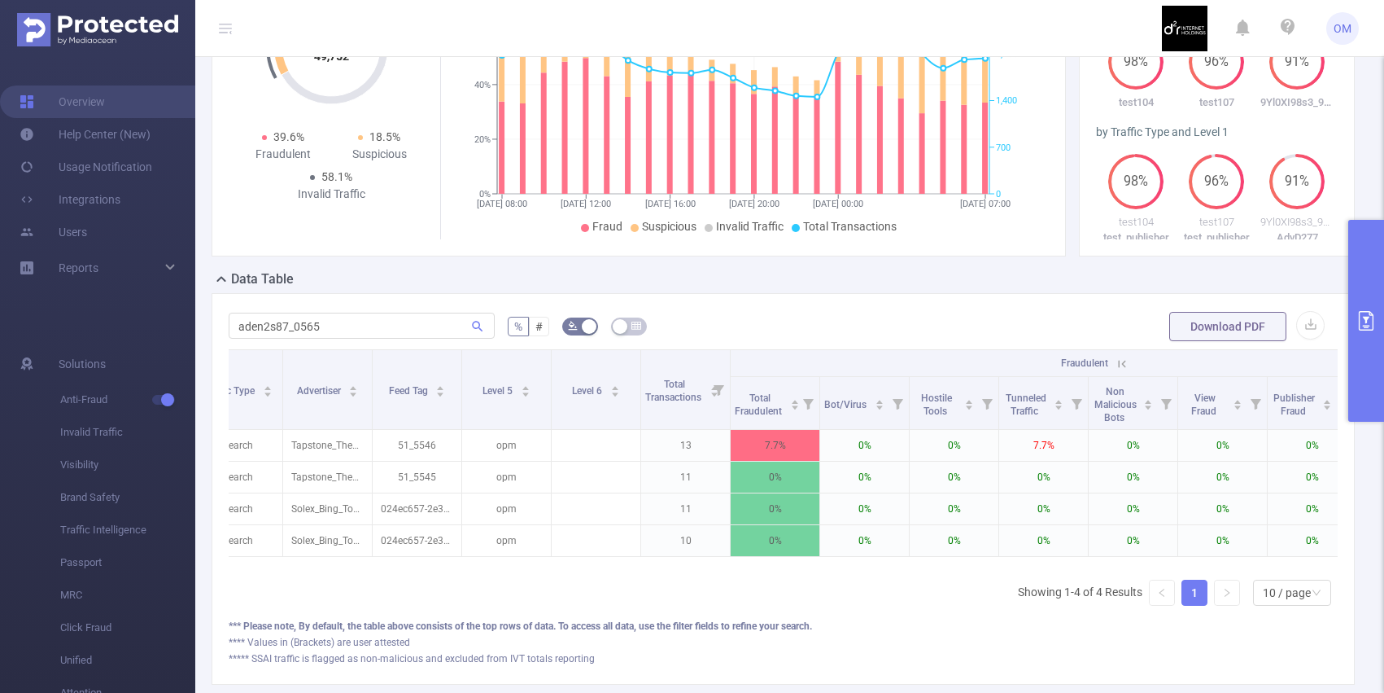
click at [1122, 371] on icon at bounding box center [1122, 363] width 15 height 15
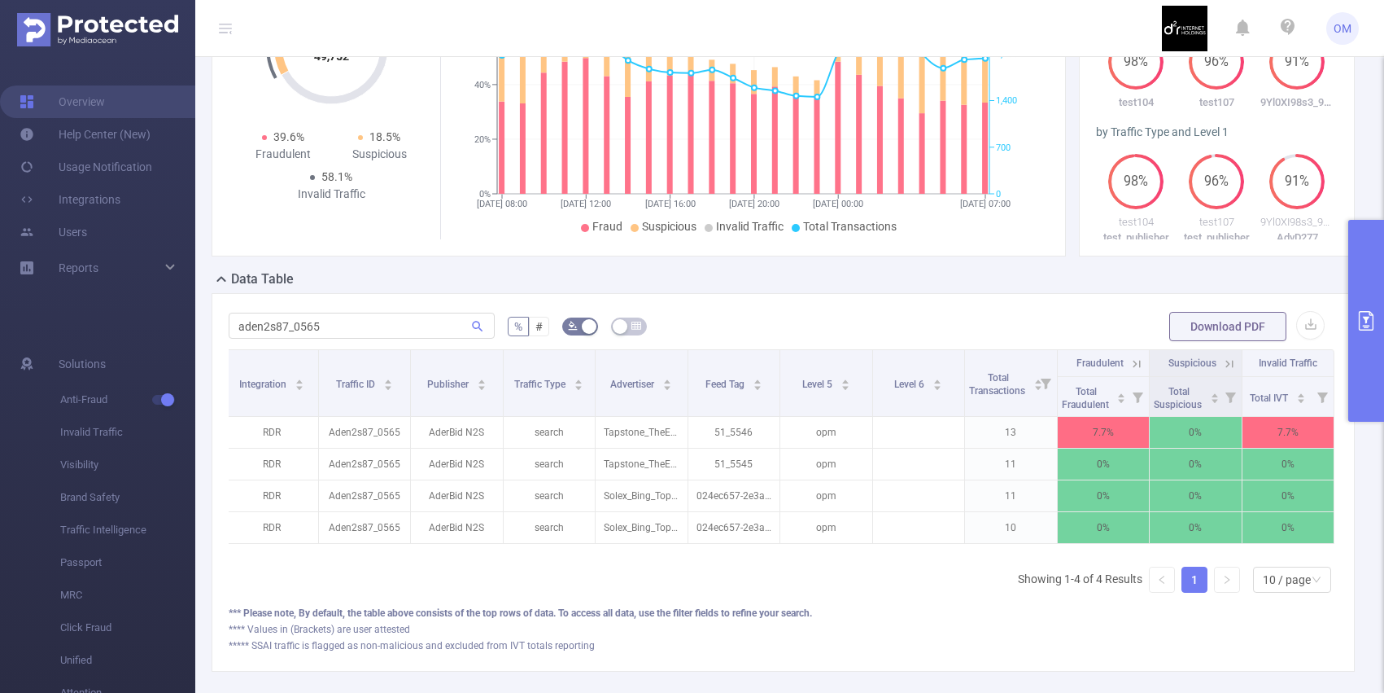
scroll to position [0, 3]
click at [295, 339] on input "aden2s87_0565" at bounding box center [362, 326] width 266 height 26
paste input "s1122l_5321"
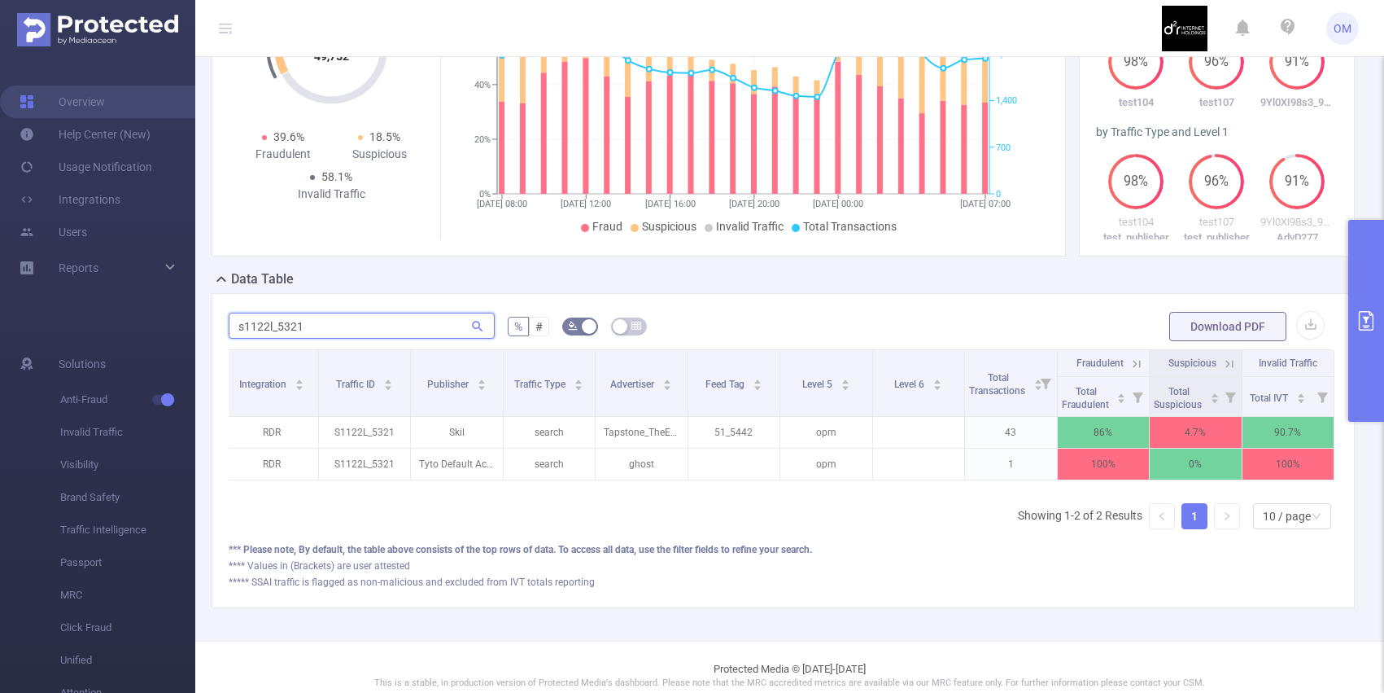
click at [343, 339] on input "s1122l_5321" at bounding box center [362, 326] width 266 height 26
paste input "t7a55k_0090"
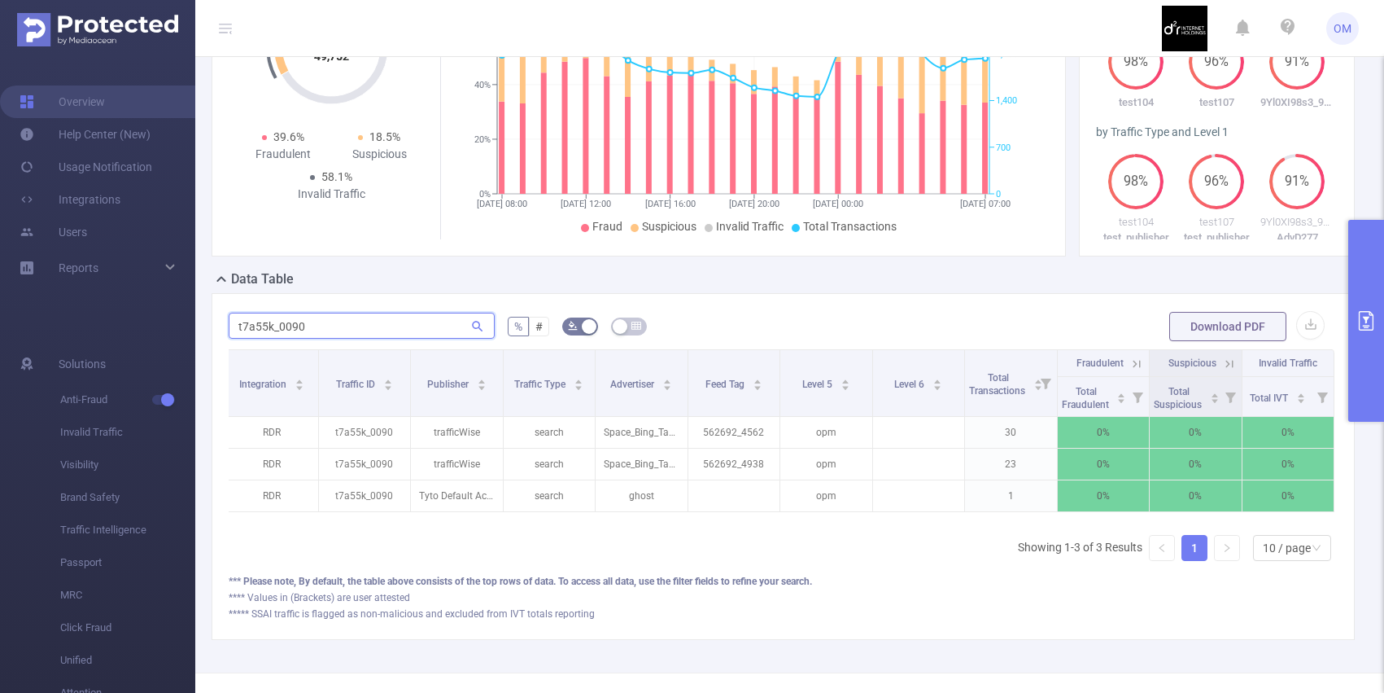
type input "t7a55k_0090"
